Goal: Entertainment & Leisure: Consume media (video, audio)

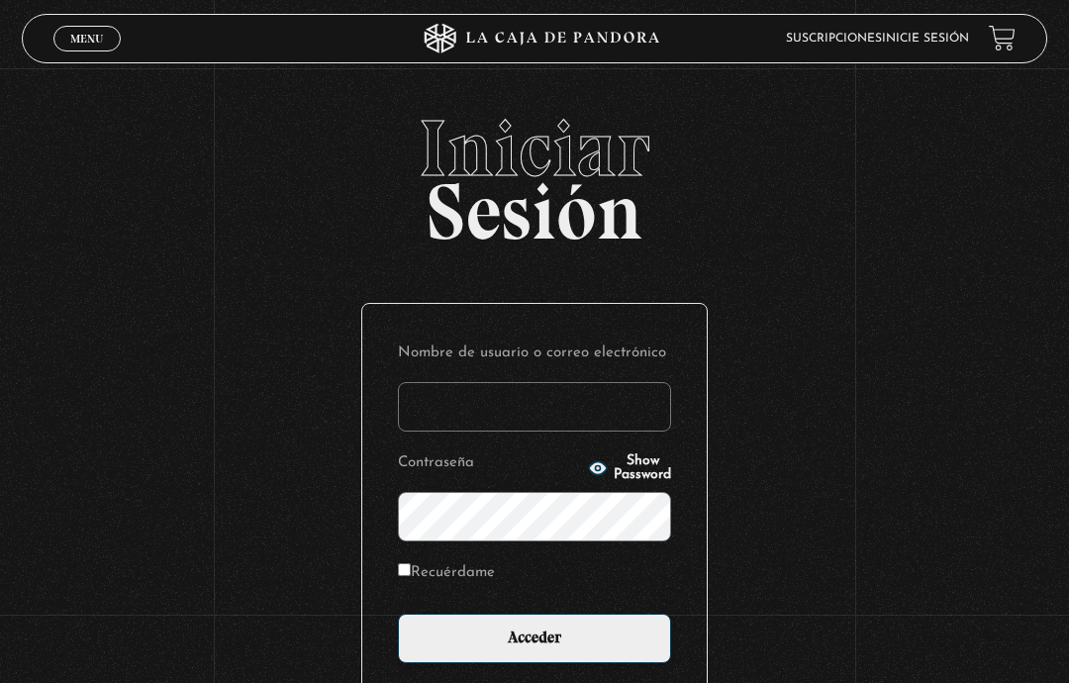
type input "dalialugocastro@gmail.com"
click at [570, 636] on input "Acceder" at bounding box center [534, 639] width 273 height 50
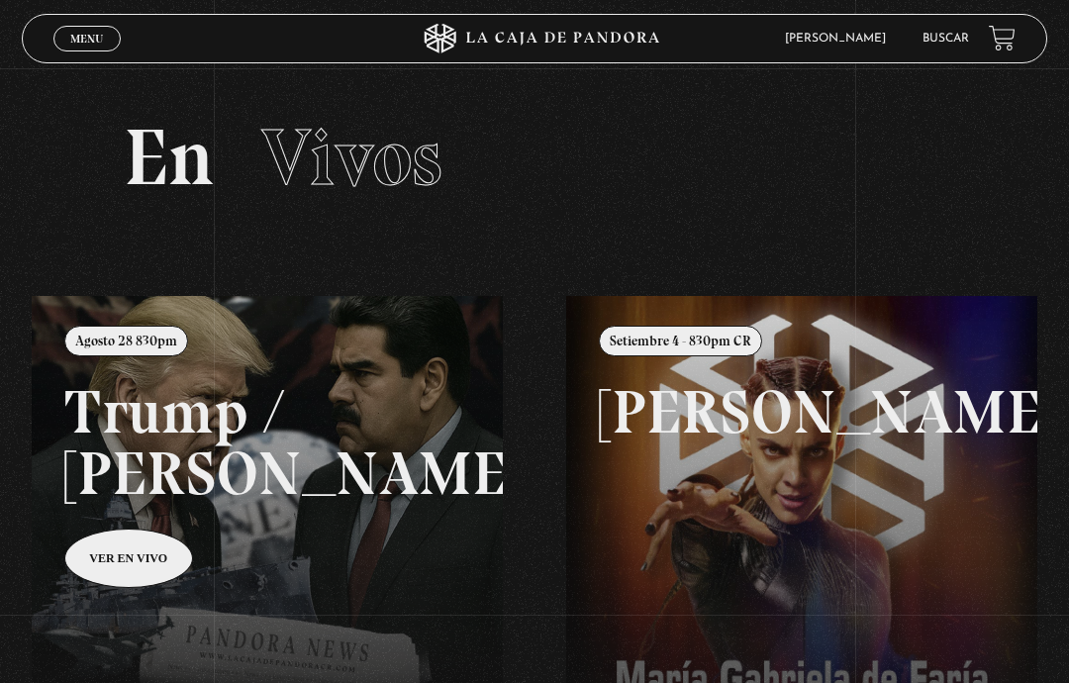
click at [91, 45] on span "Menu" at bounding box center [86, 39] width 33 height 12
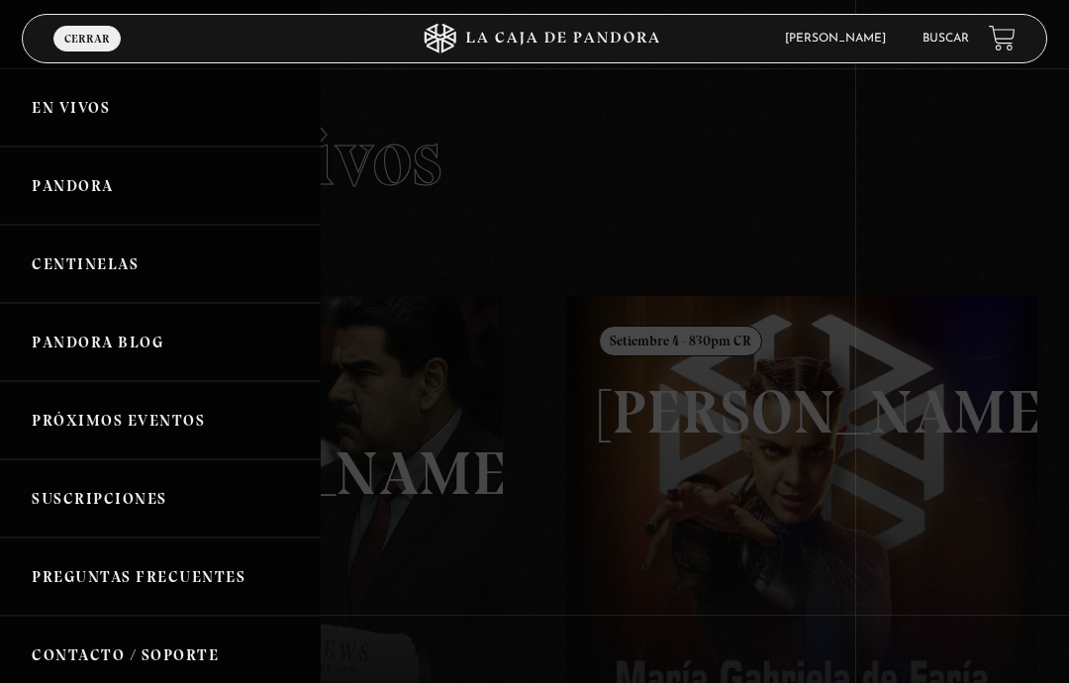
click at [123, 257] on link "Centinelas" at bounding box center [160, 264] width 321 height 78
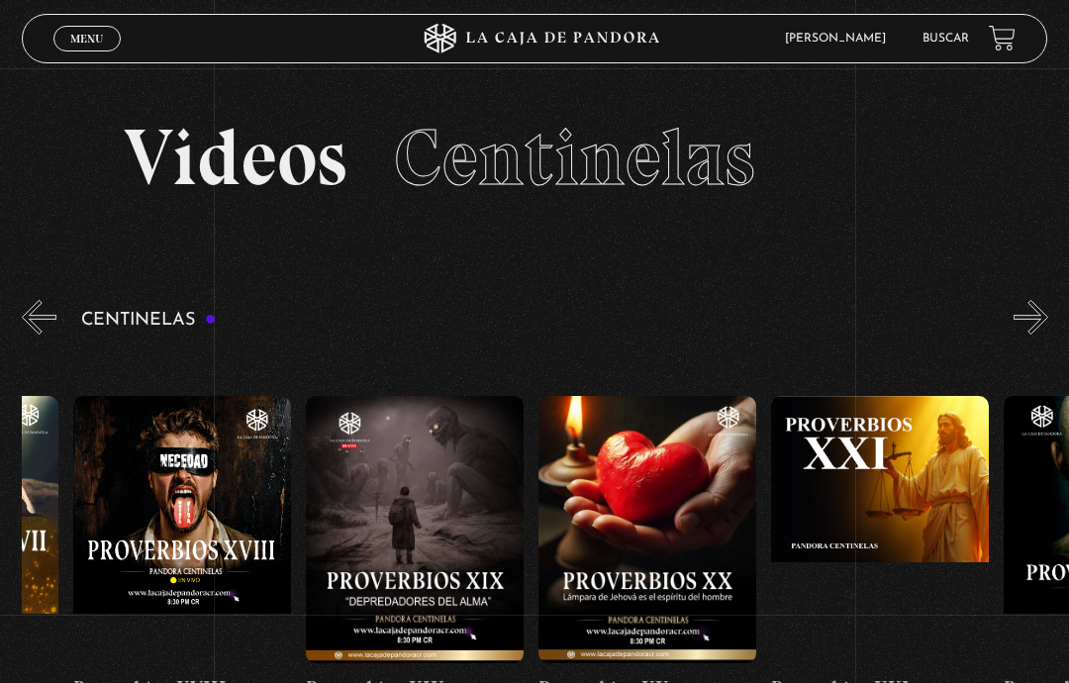
scroll to position [0, 4606]
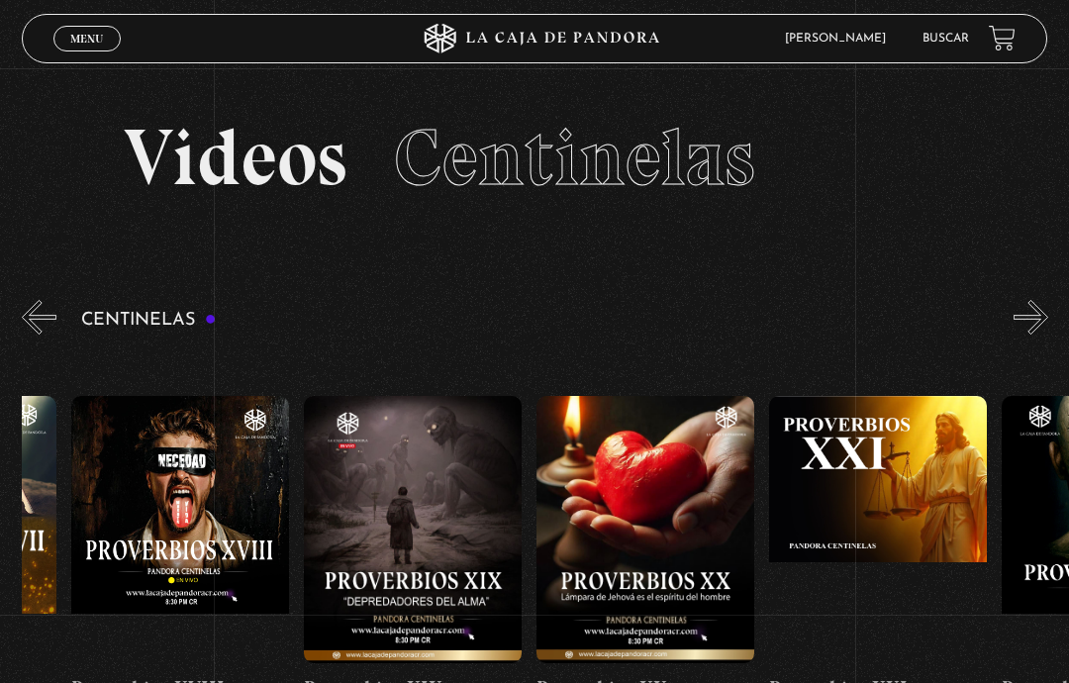
click at [671, 461] on figure at bounding box center [646, 529] width 218 height 267
